Goal: Information Seeking & Learning: Find specific fact

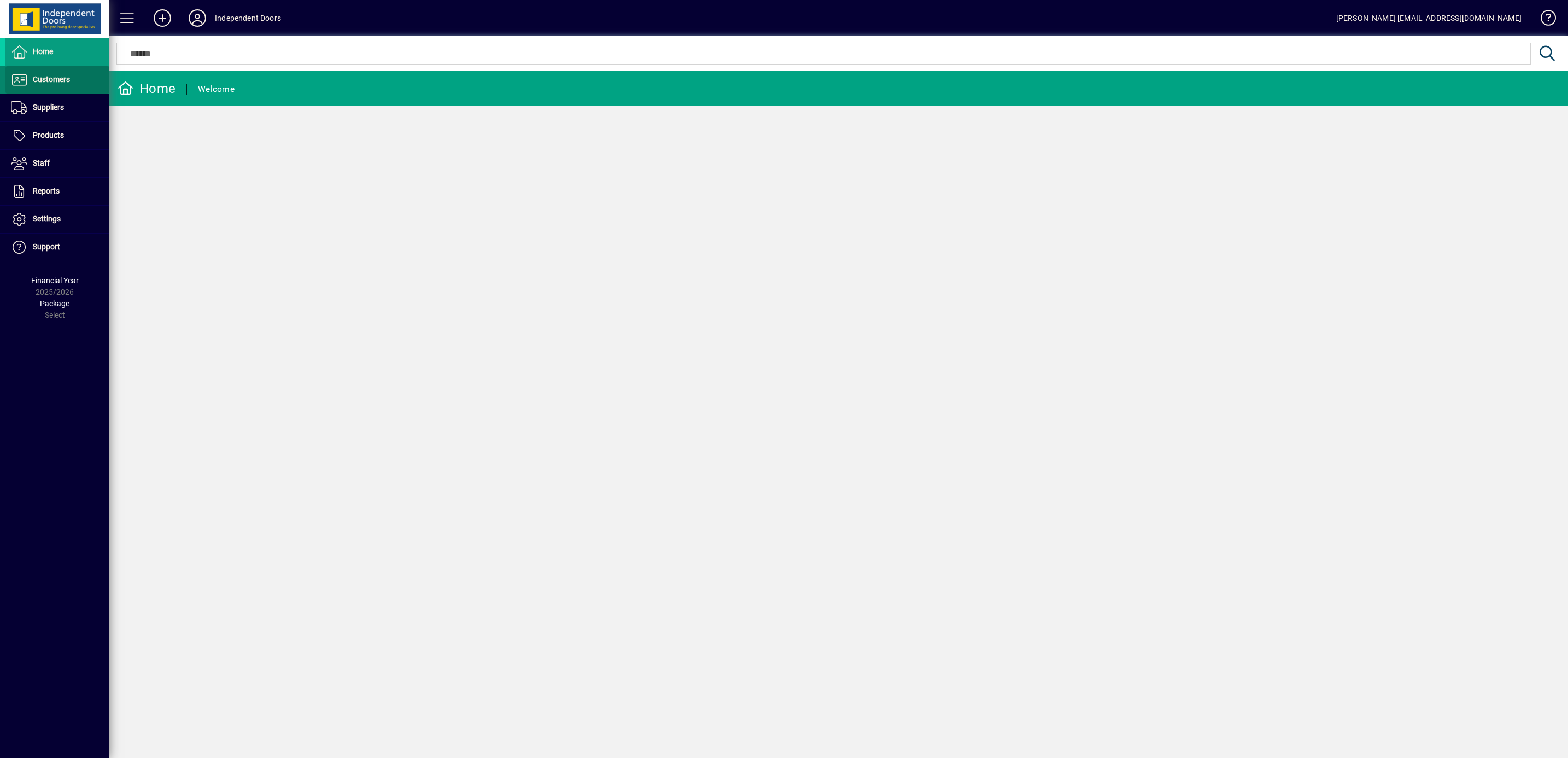
click at [46, 77] on span "Customers" at bounding box center [51, 79] width 37 height 9
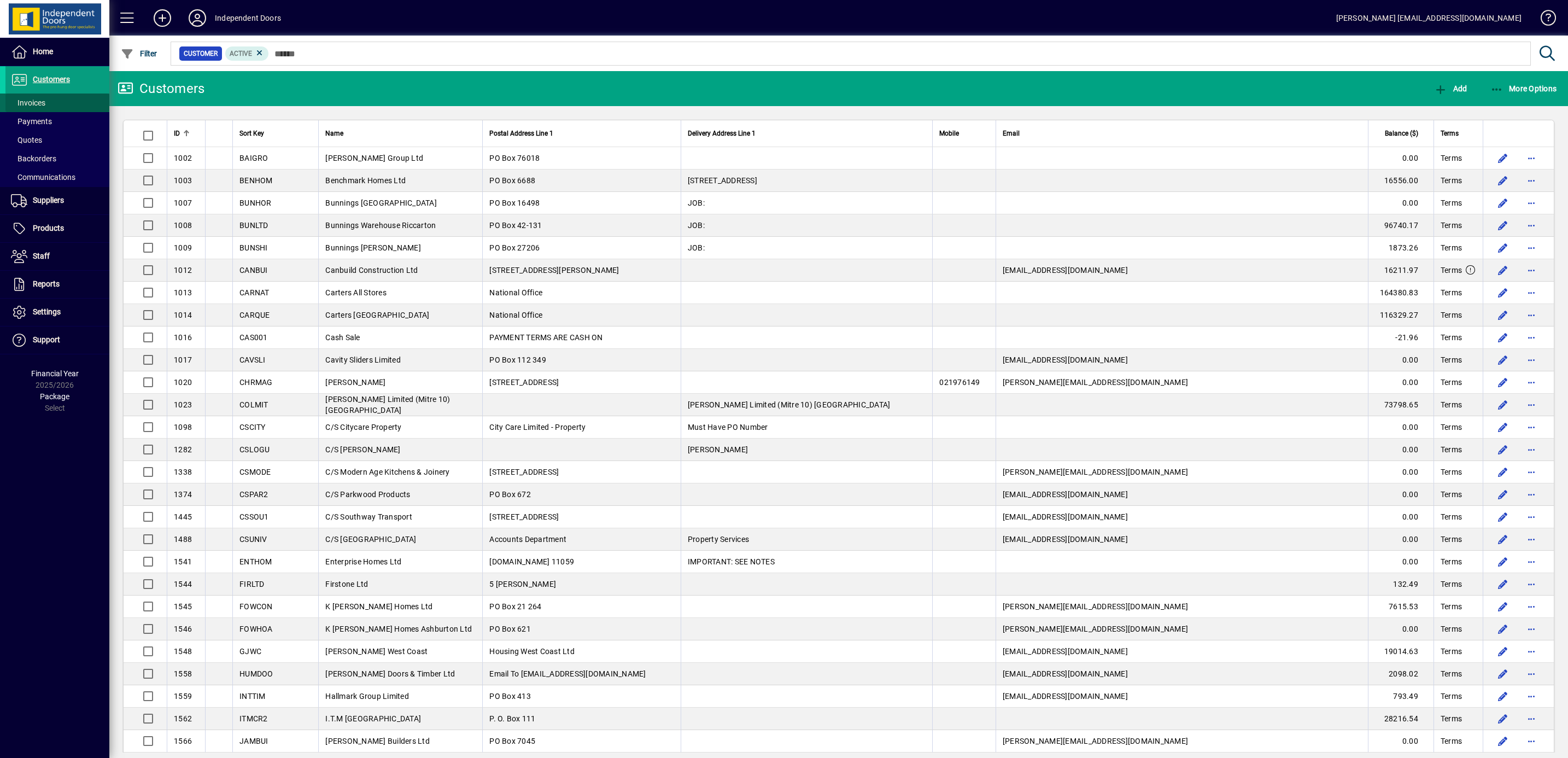
click at [29, 100] on span "Invoices" at bounding box center [28, 103] width 35 height 9
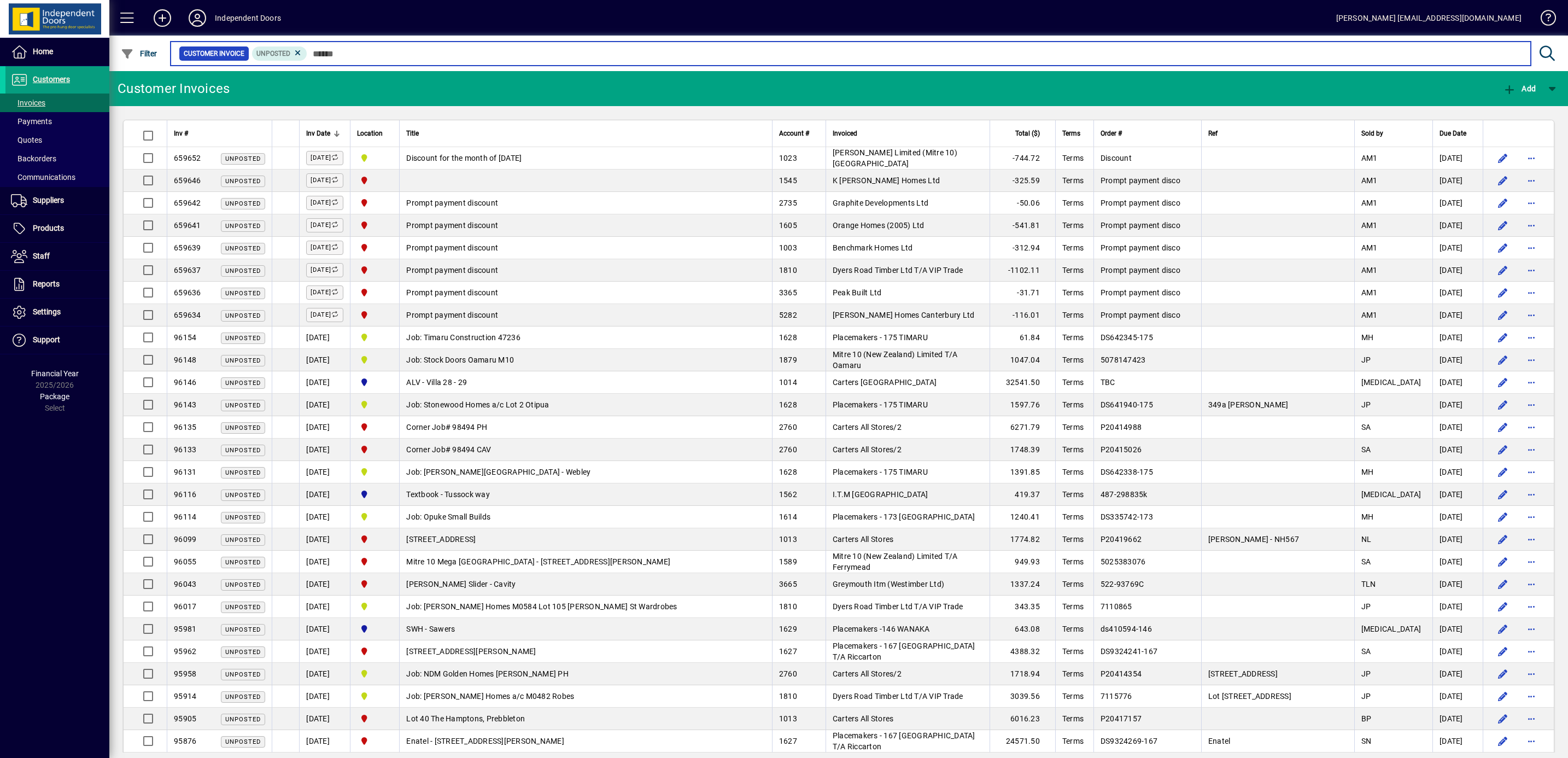
drag, startPoint x: 390, startPoint y: 51, endPoint x: 397, endPoint y: 49, distance: 7.3
click at [397, 49] on input "text" at bounding box center [915, 53] width 1215 height 15
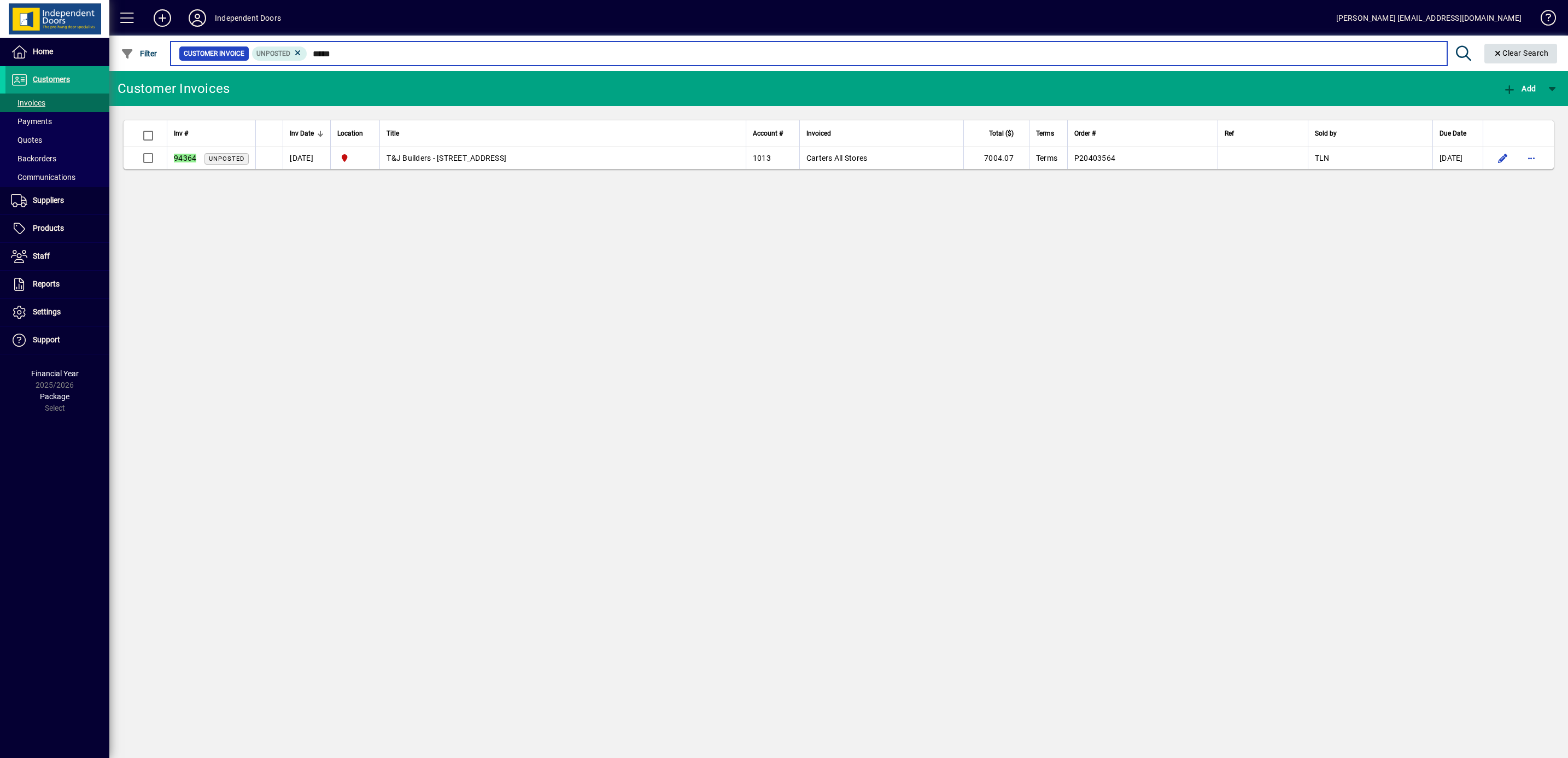
type input "*****"
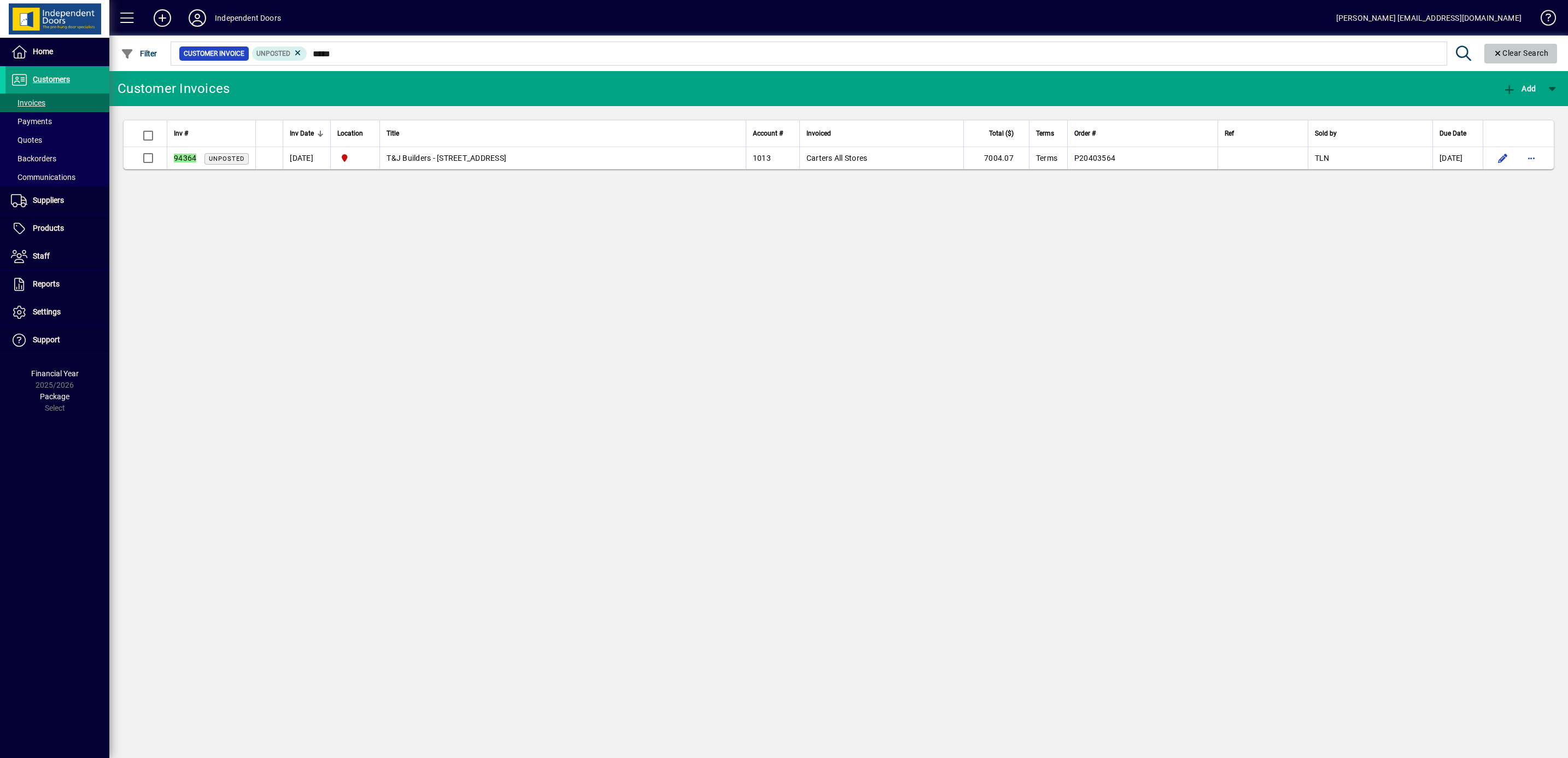
click at [1494, 50] on icon "Clear" at bounding box center [1498, 54] width 10 height 8
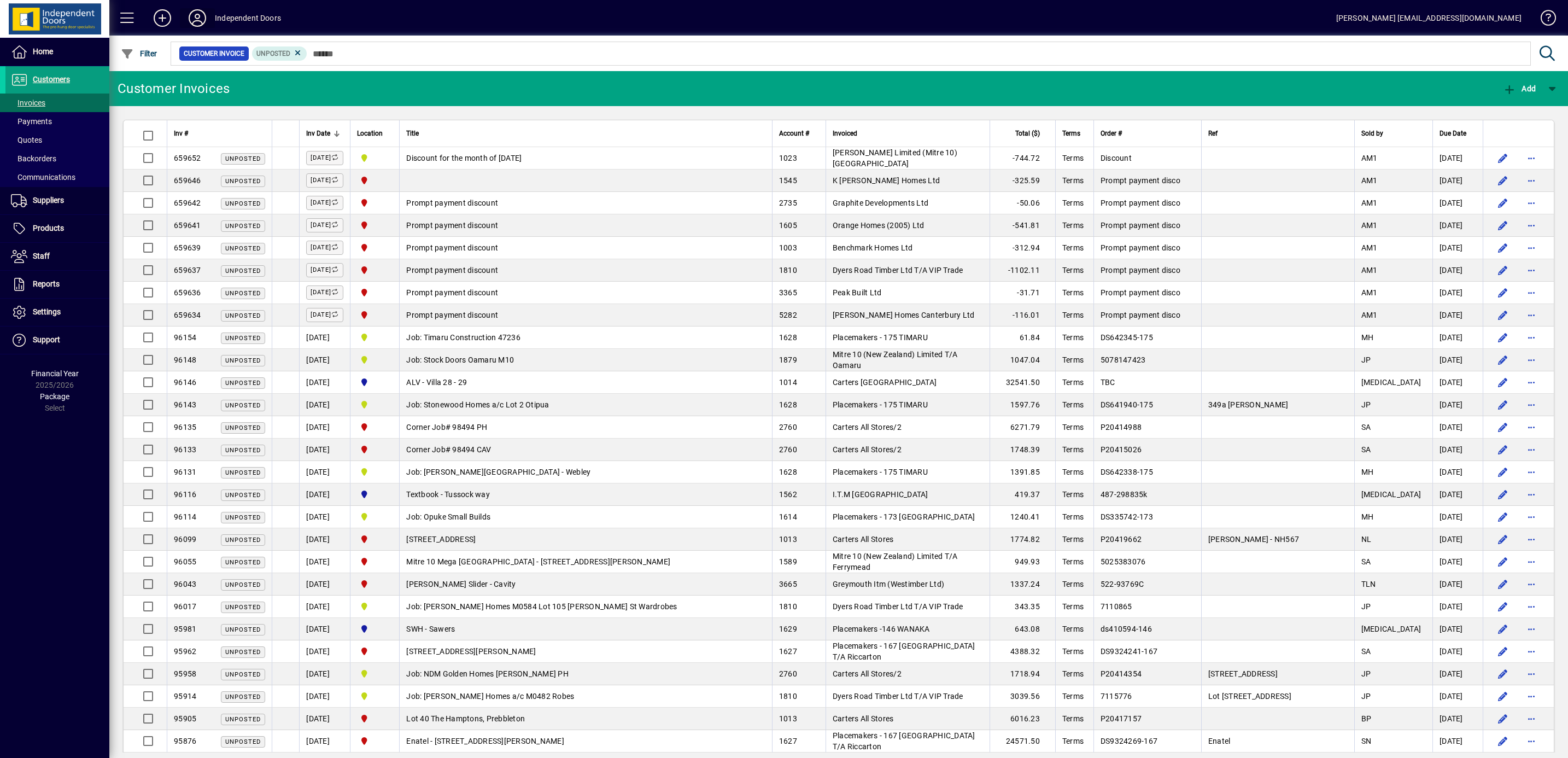
click at [194, 15] on icon at bounding box center [197, 18] width 22 height 18
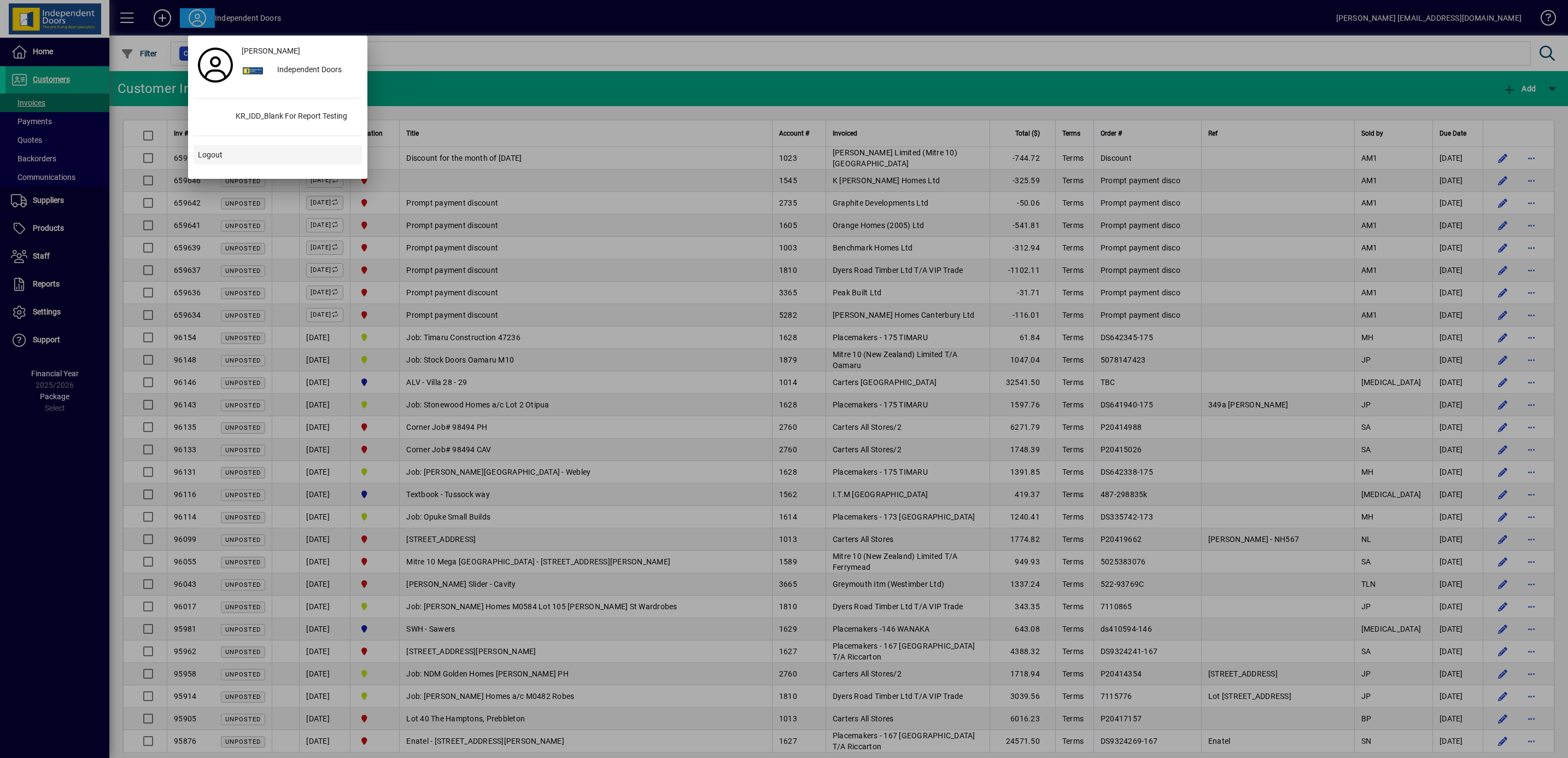
click at [217, 155] on span "Logout" at bounding box center [210, 155] width 24 height 12
